Goal: Information Seeking & Learning: Learn about a topic

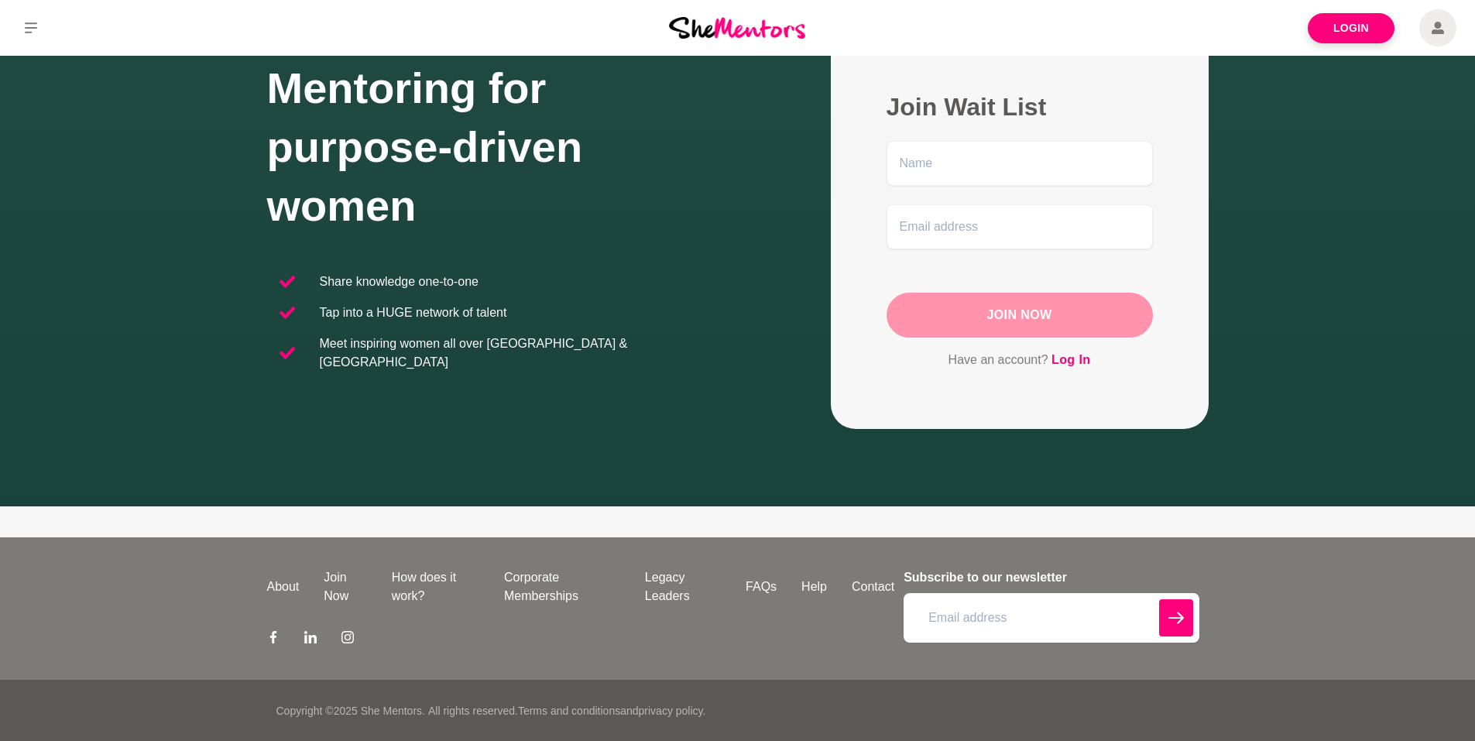
scroll to position [117, 0]
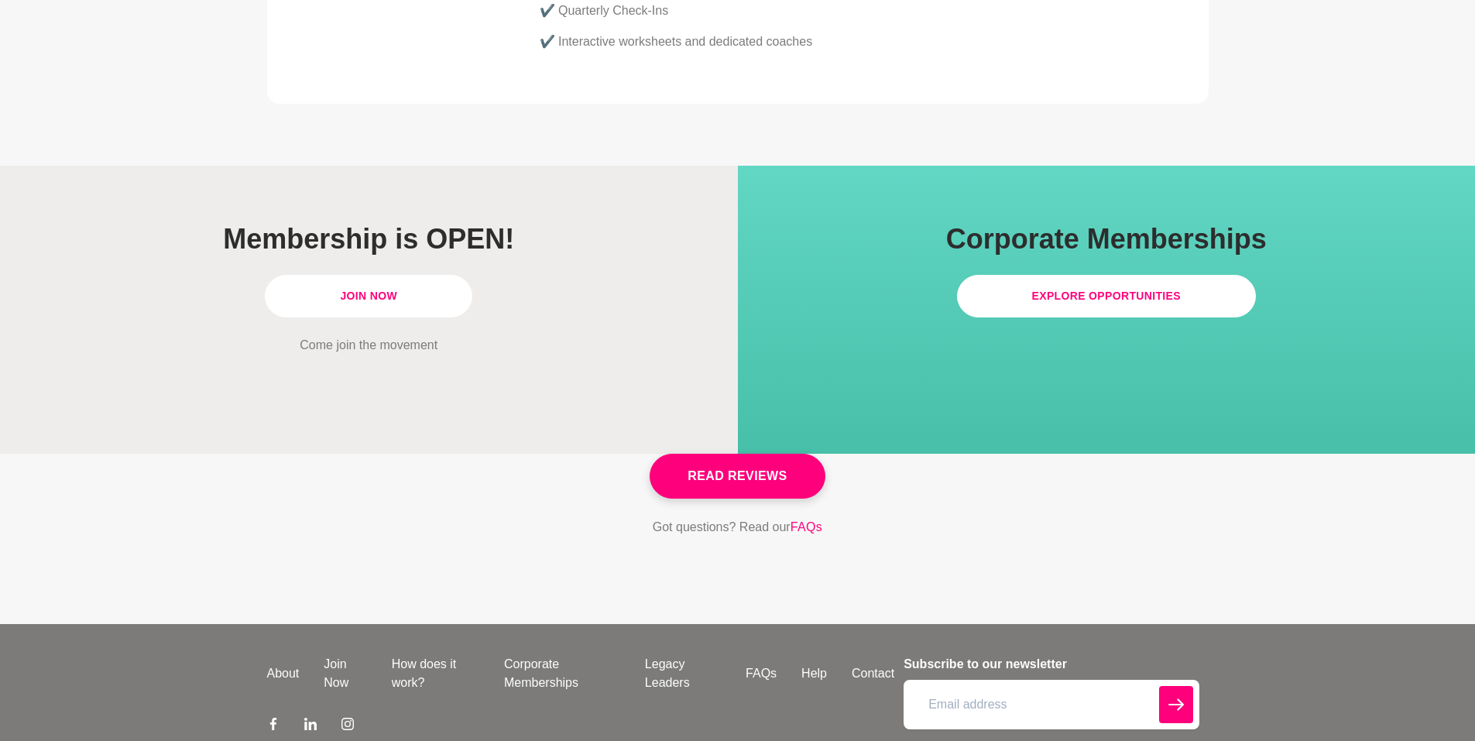
scroll to position [4401, 0]
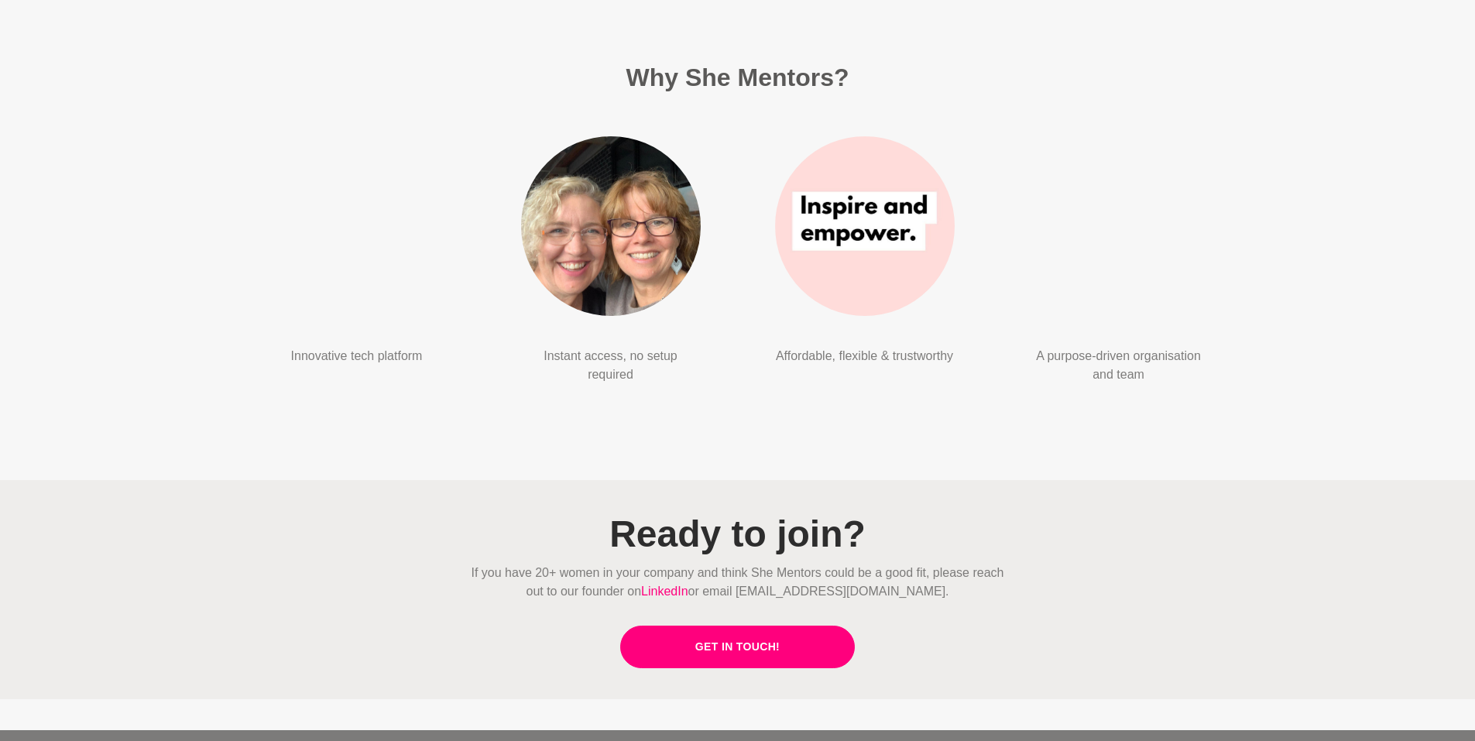
scroll to position [3453, 0]
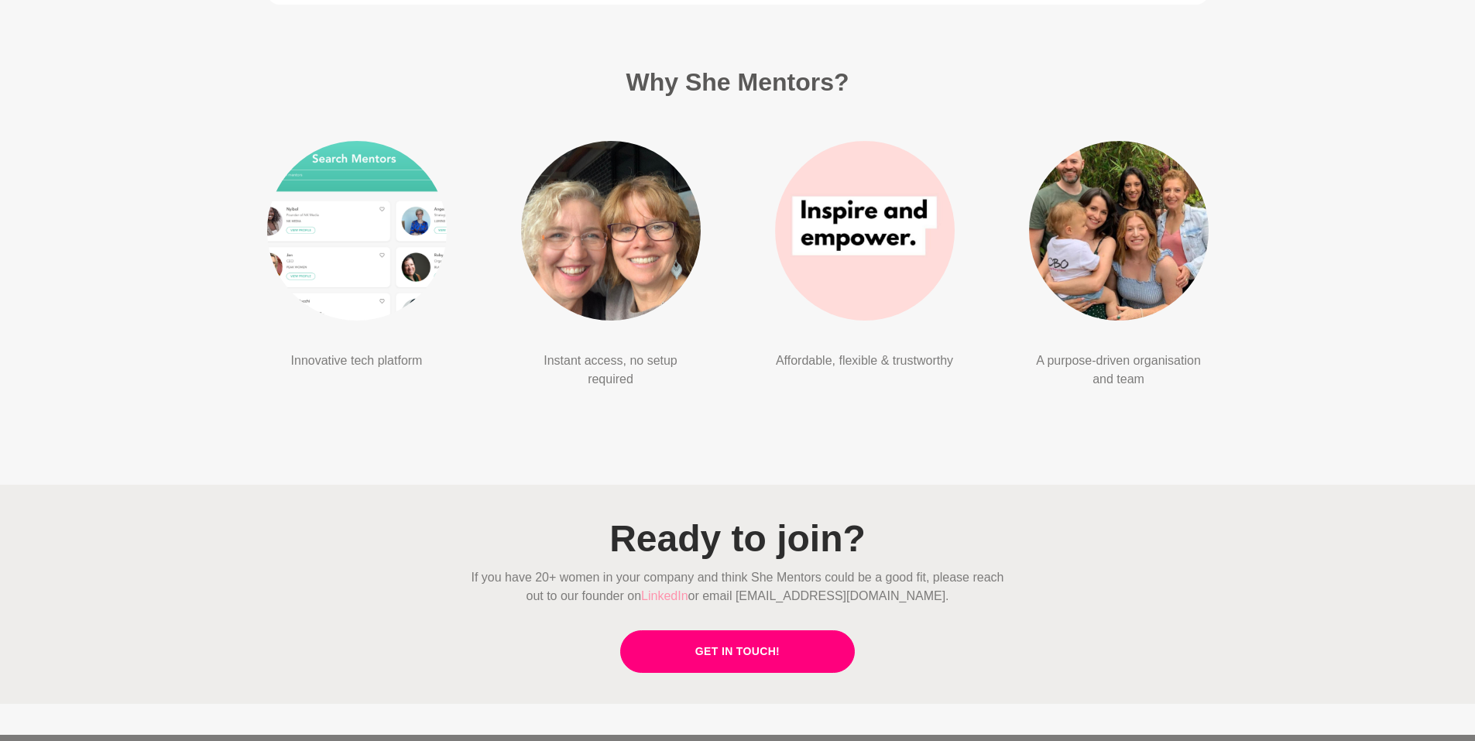
click at [688, 589] on link "LinkedIn" at bounding box center [664, 595] width 47 height 13
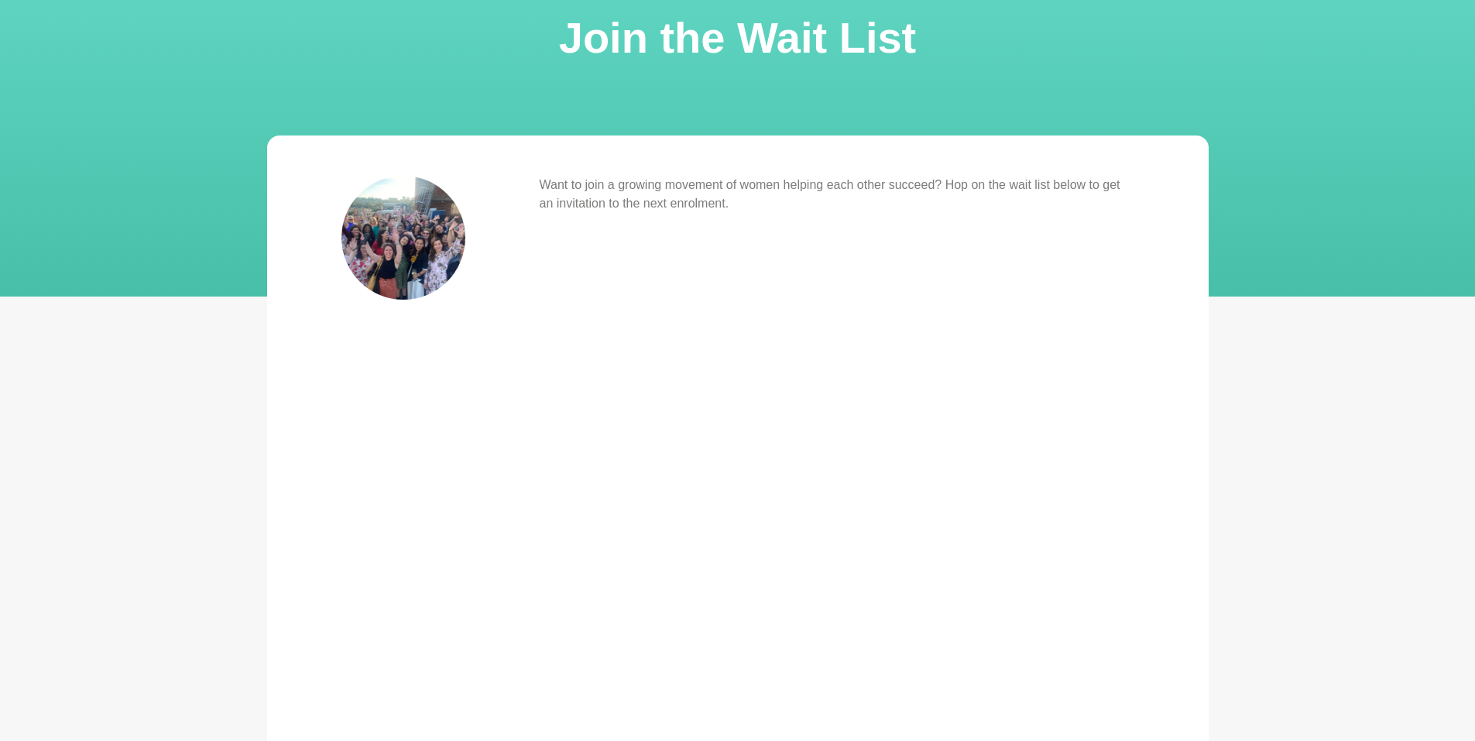
scroll to position [108, 0]
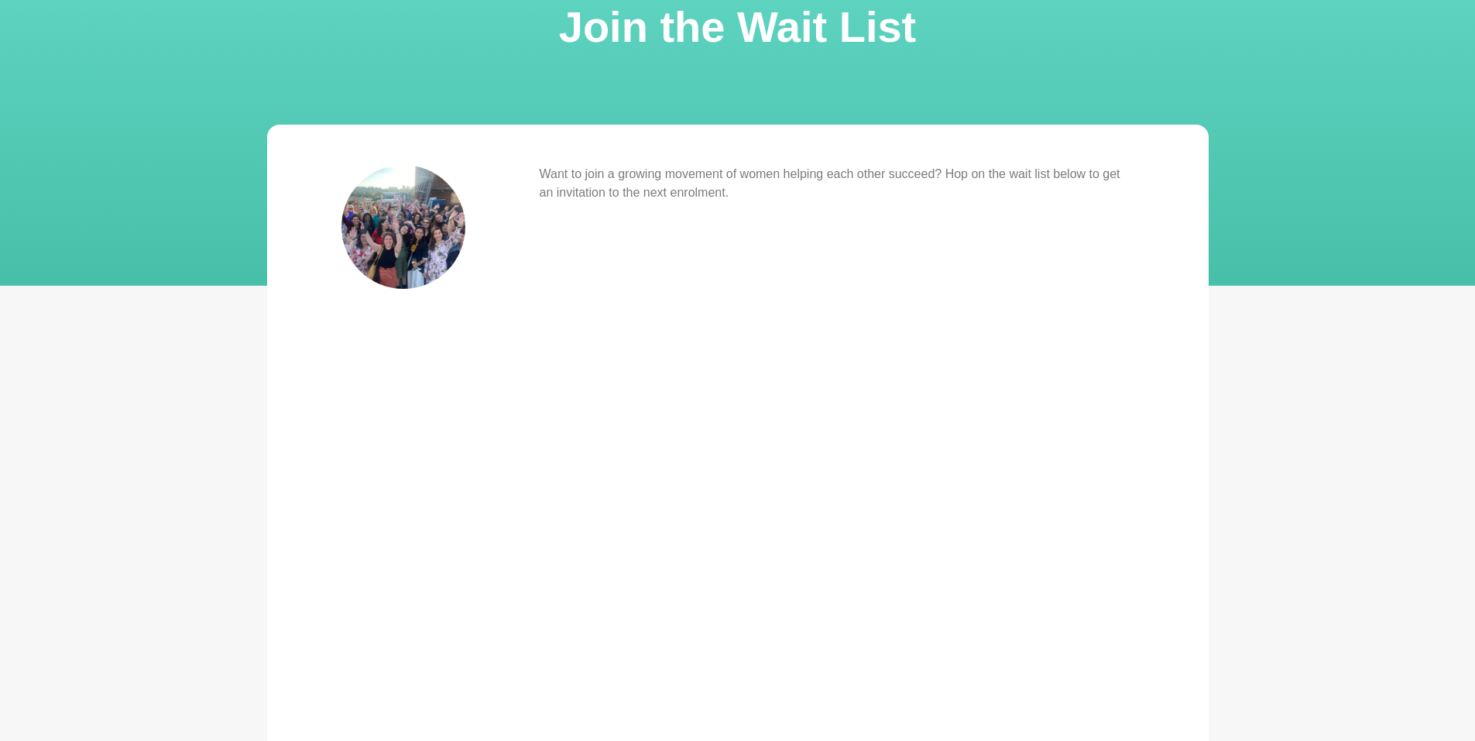
click at [1001, 573] on div "Want to join a growing movement of women helping each other succeed? Hop on the…" at bounding box center [837, 538] width 595 height 747
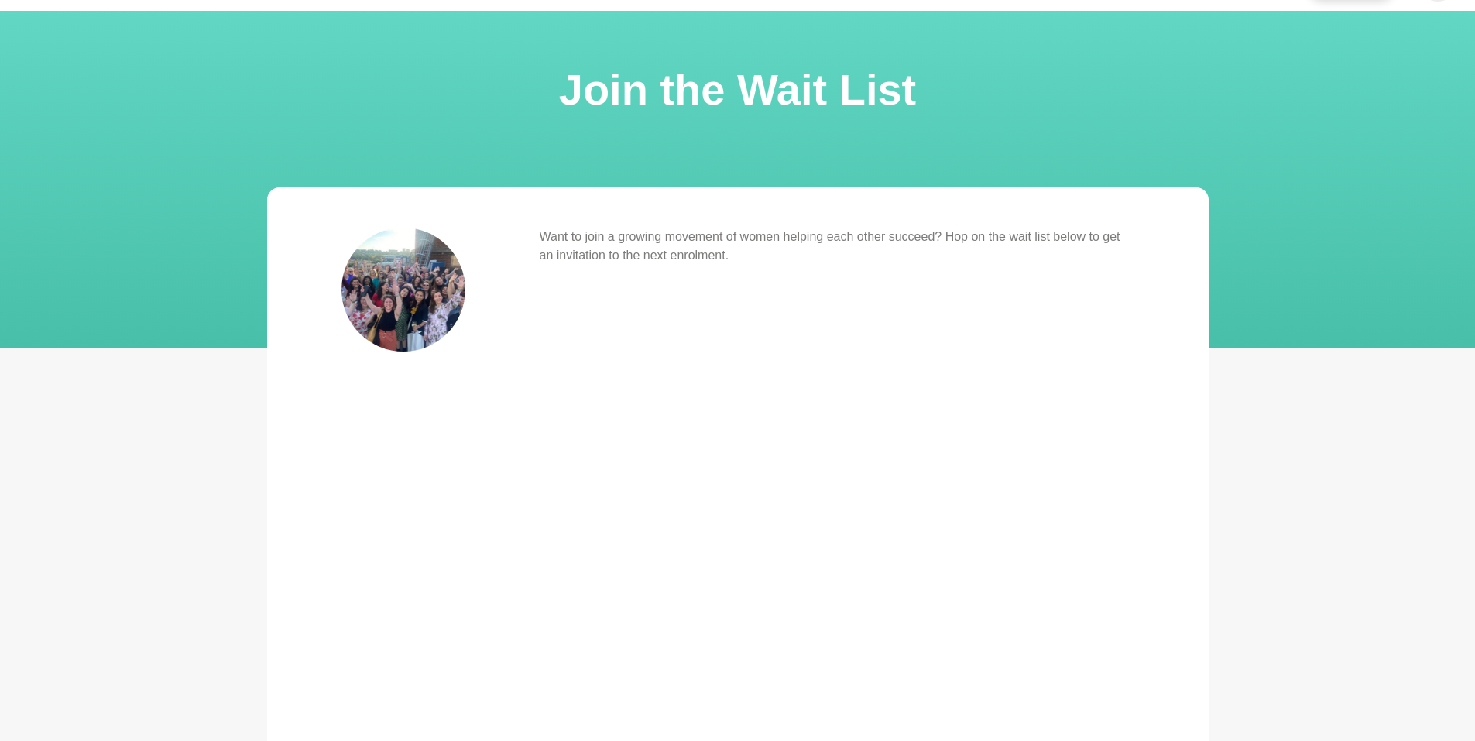
scroll to position [0, 0]
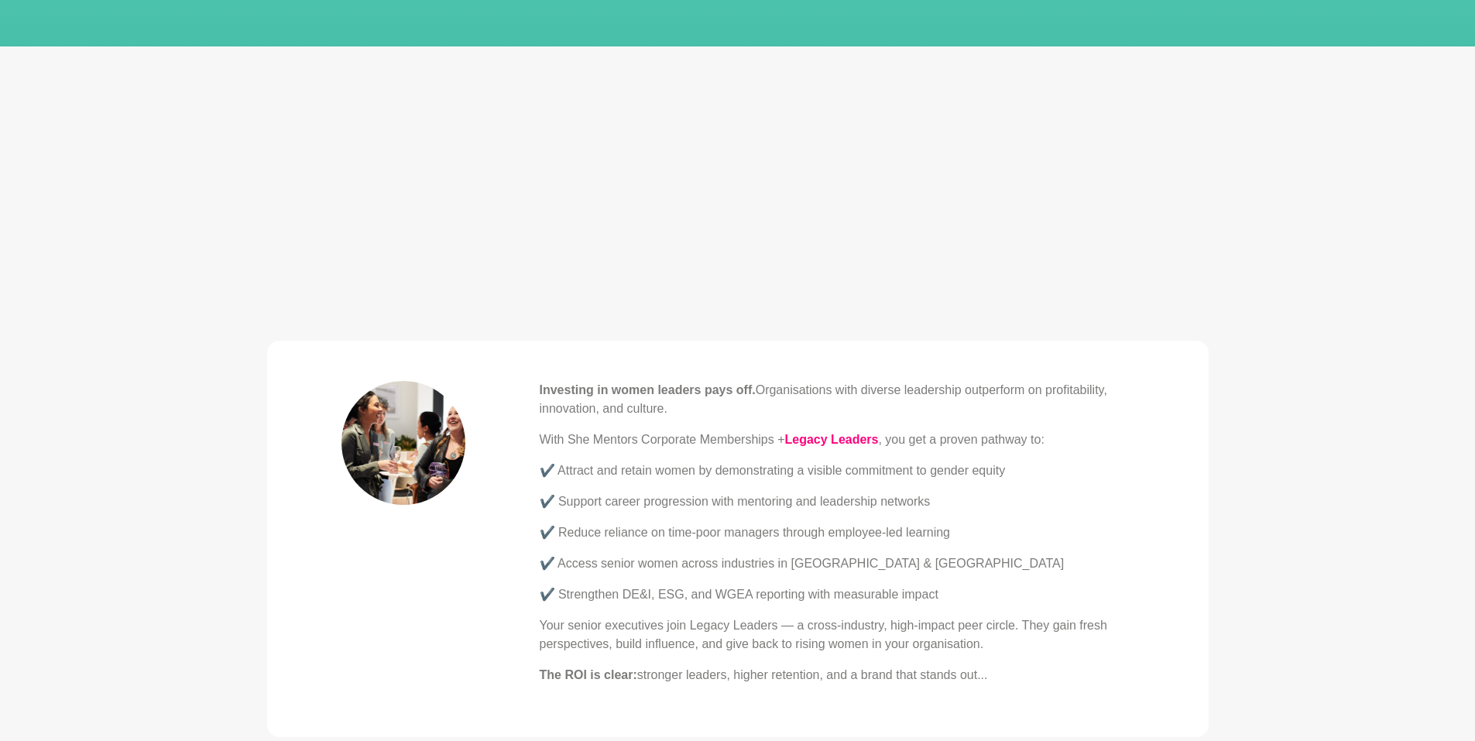
scroll to position [309, 0]
